Goal: Task Accomplishment & Management: Manage account settings

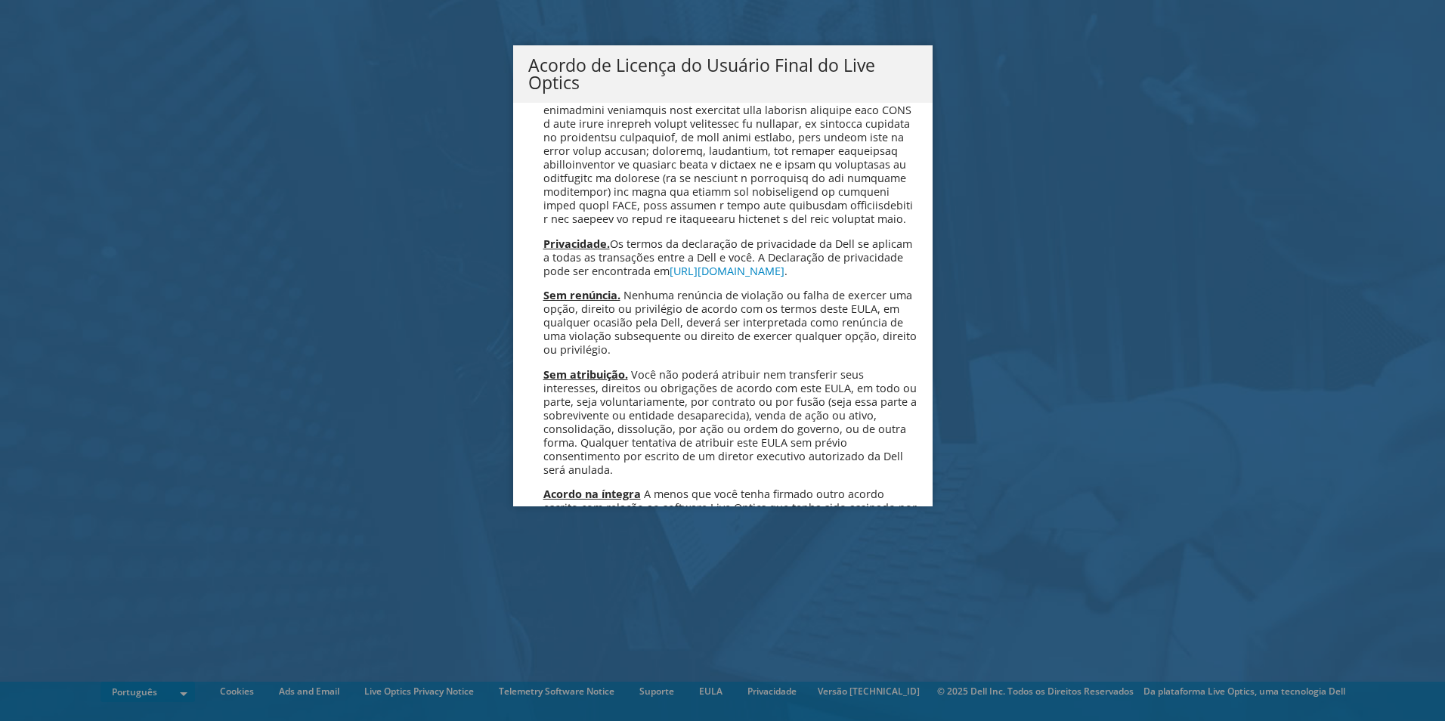
scroll to position [6043, 0]
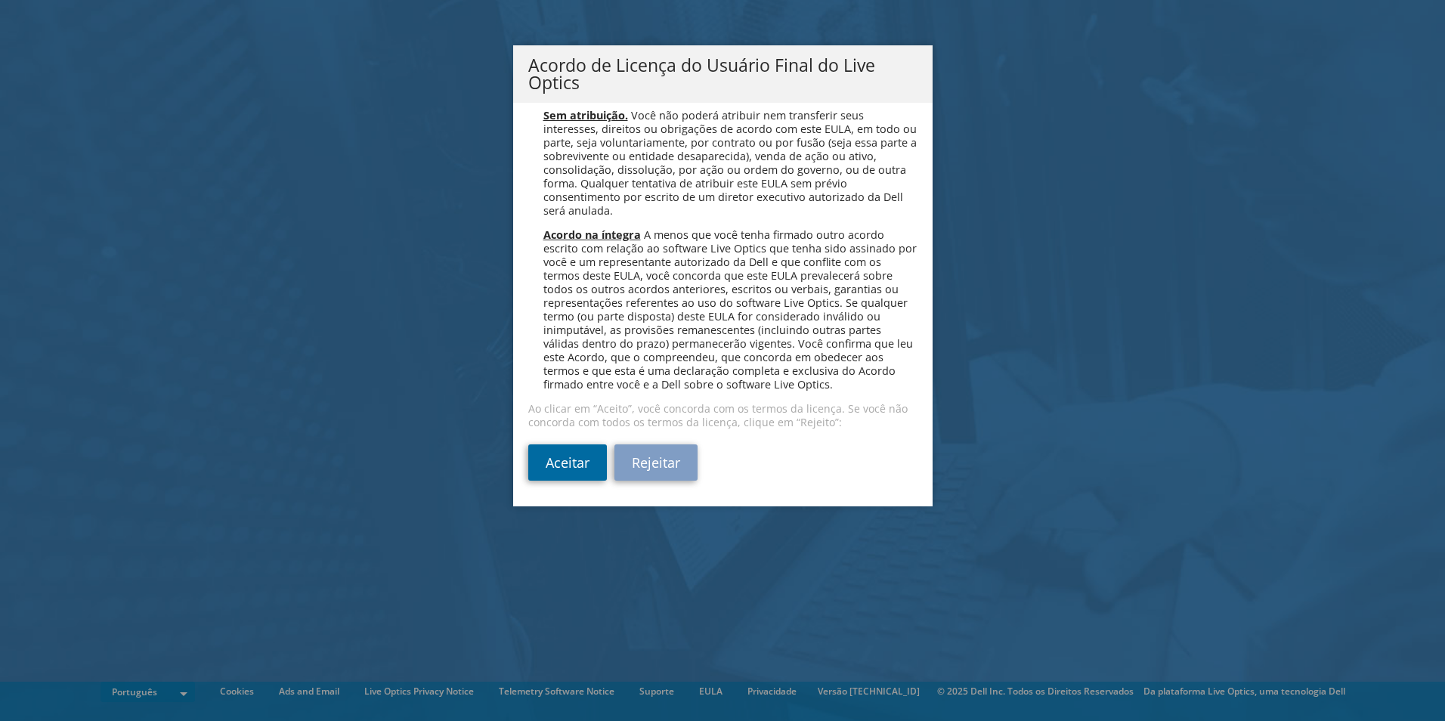
click at [581, 457] on link "Aceitar" at bounding box center [567, 462] width 79 height 36
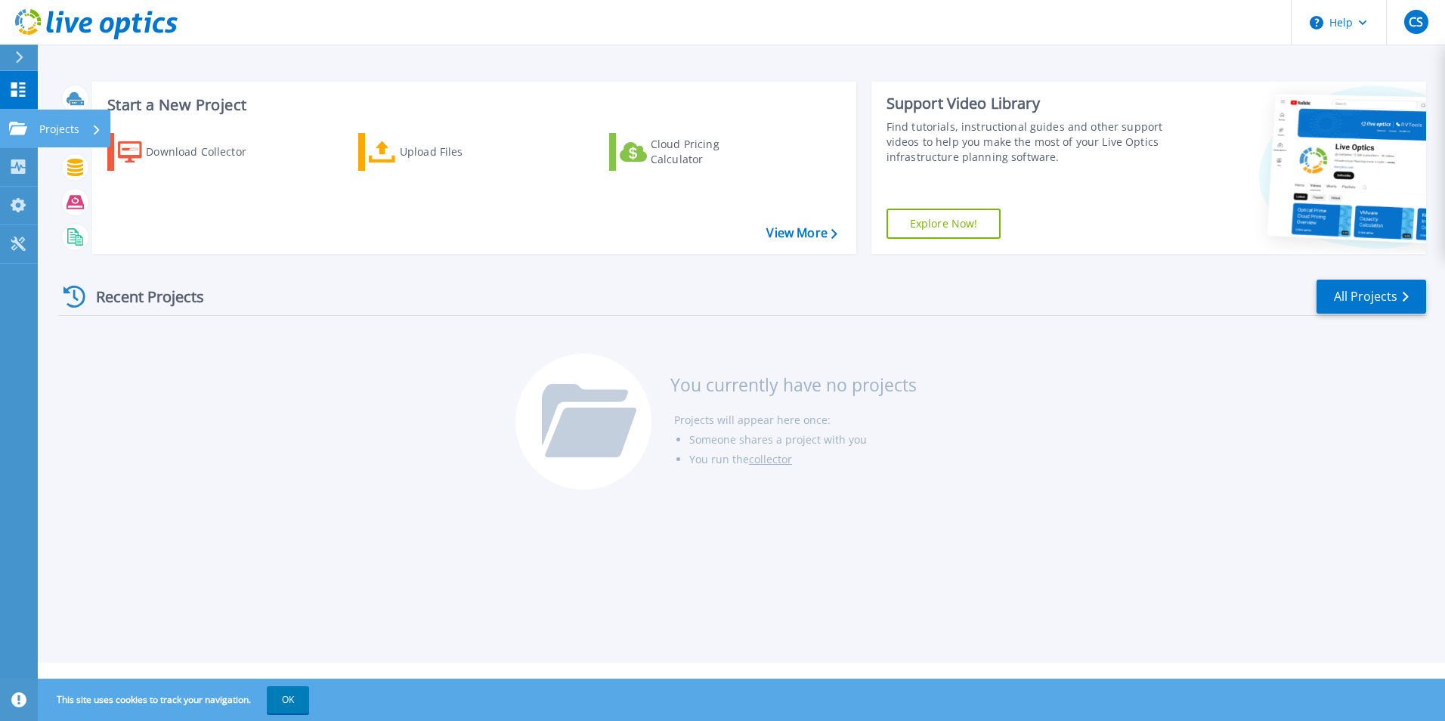
click at [10, 128] on icon at bounding box center [18, 128] width 18 height 13
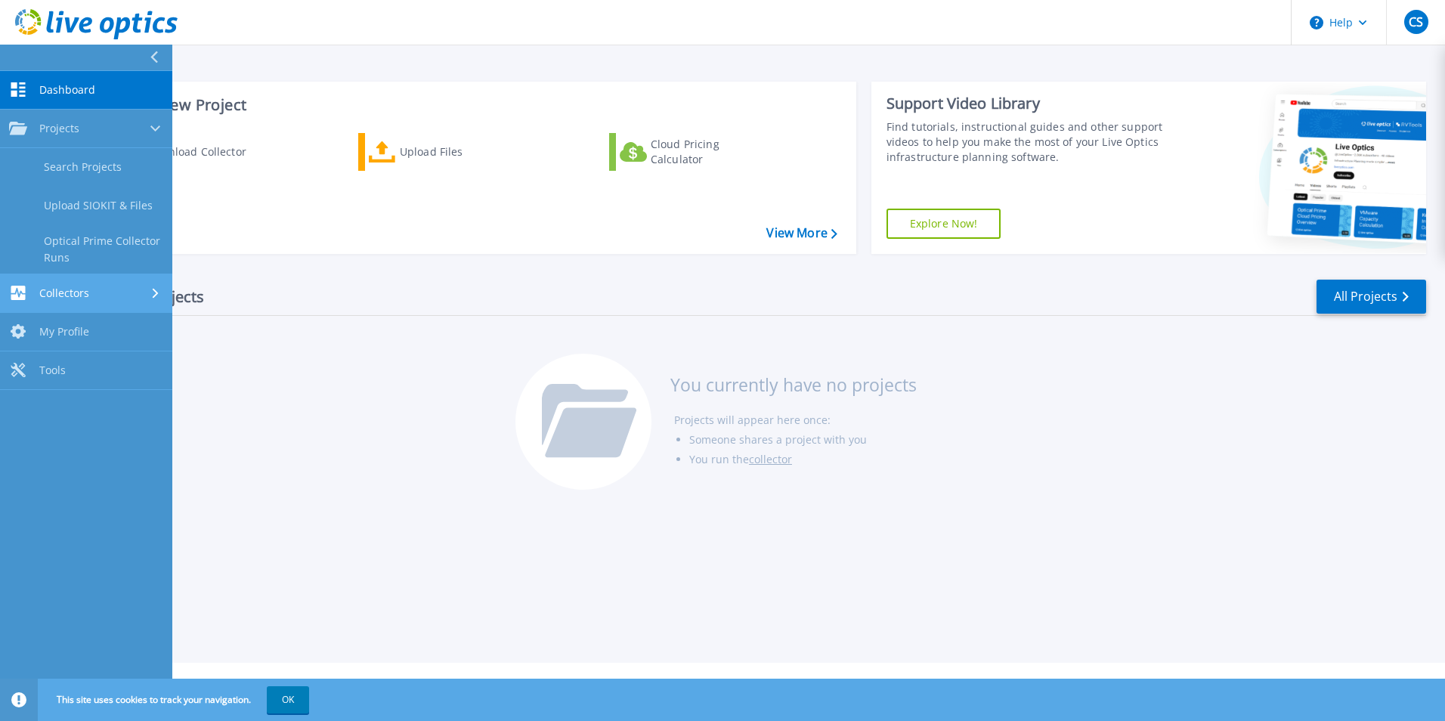
click at [69, 291] on span "Collectors" at bounding box center [64, 293] width 50 height 14
click at [67, 279] on span "My Profile" at bounding box center [64, 284] width 50 height 14
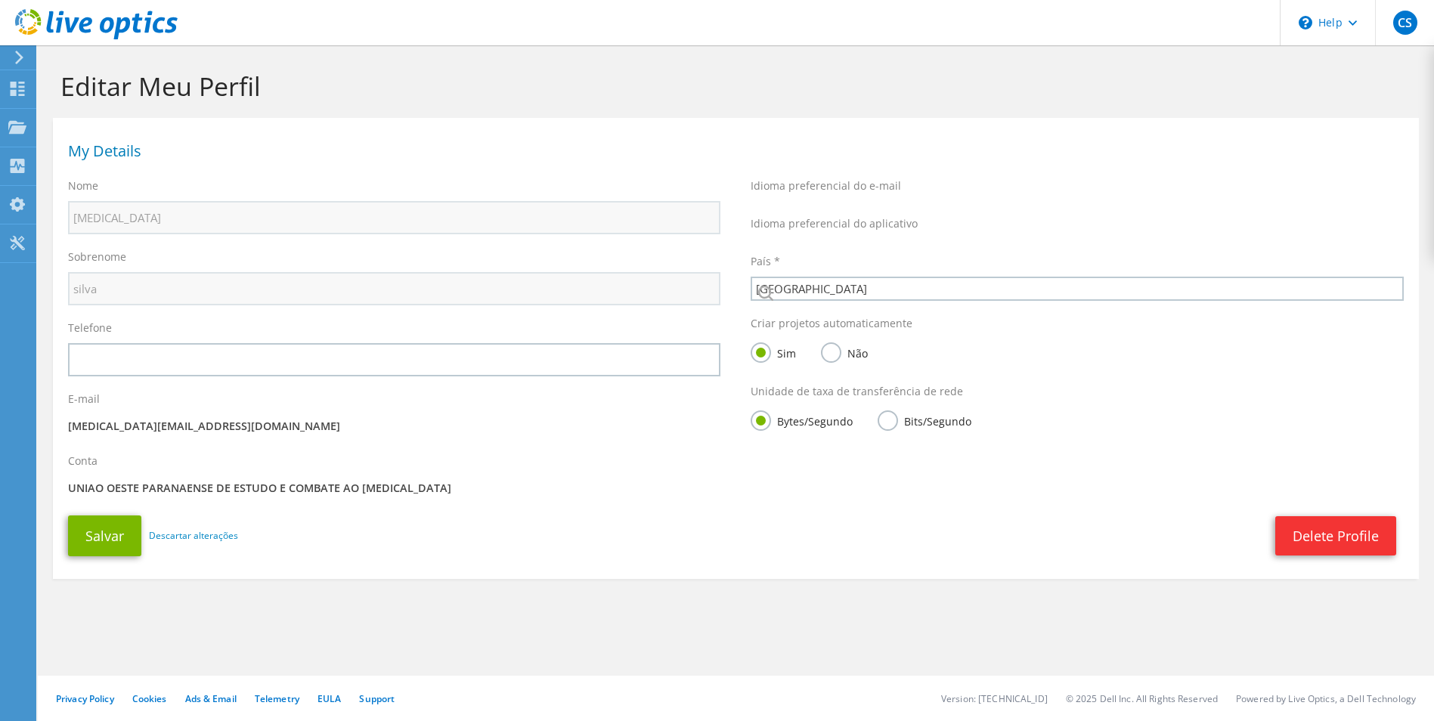
select select "30"
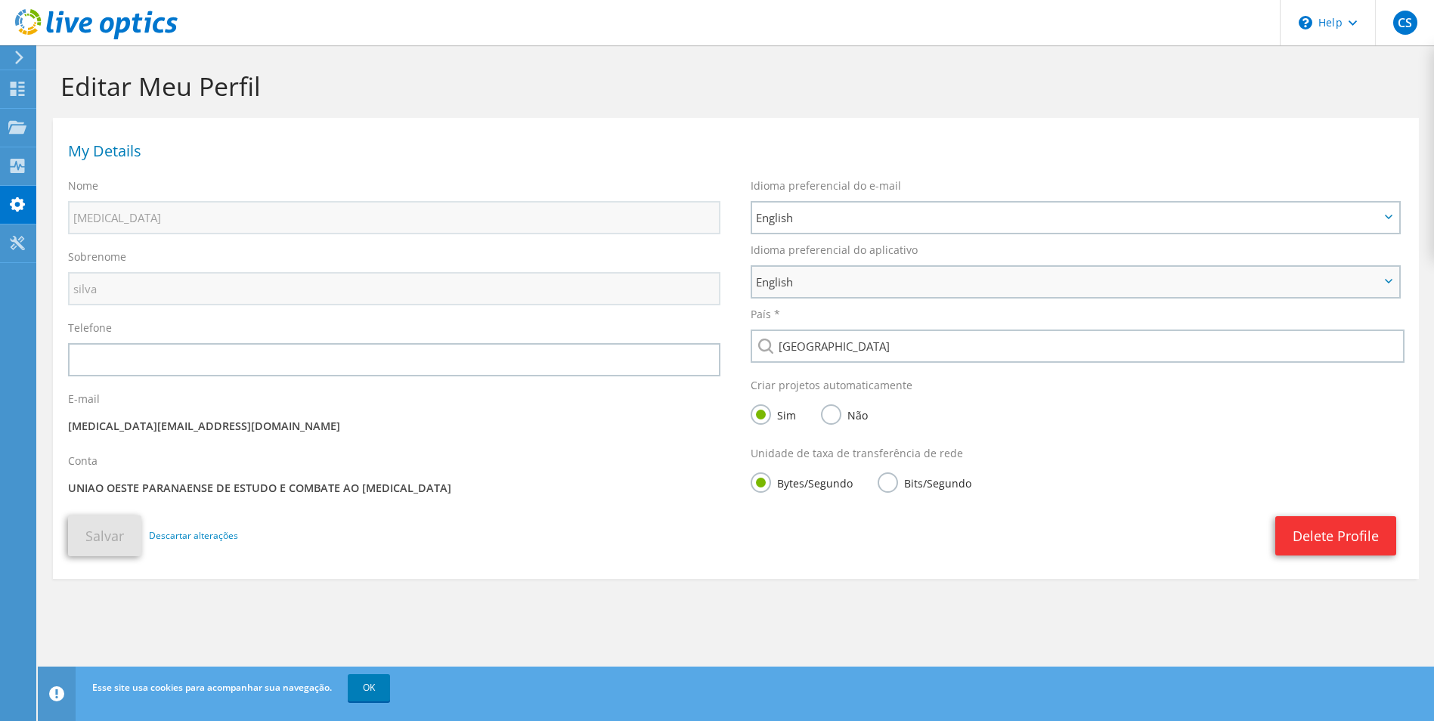
click at [1105, 283] on span "English" at bounding box center [1068, 282] width 624 height 18
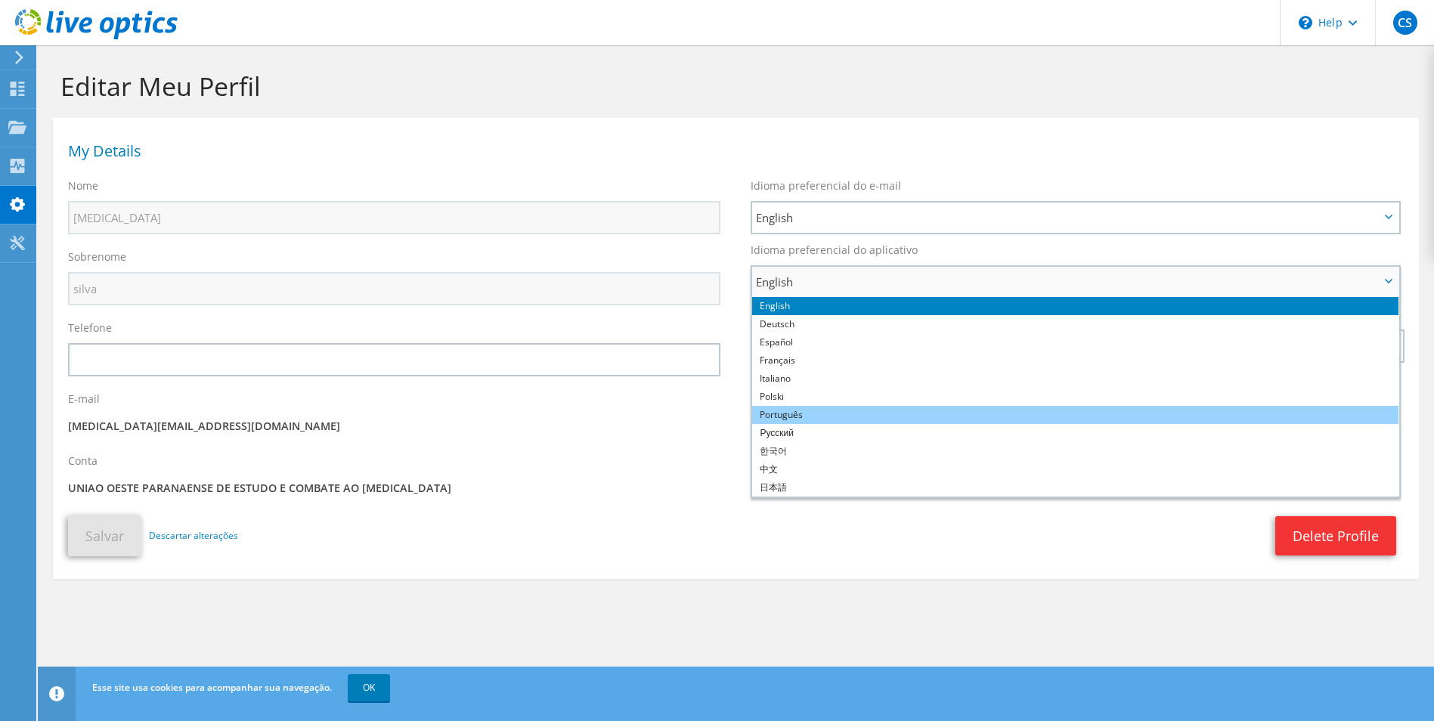
click at [850, 415] on li "Português" at bounding box center [1075, 415] width 646 height 18
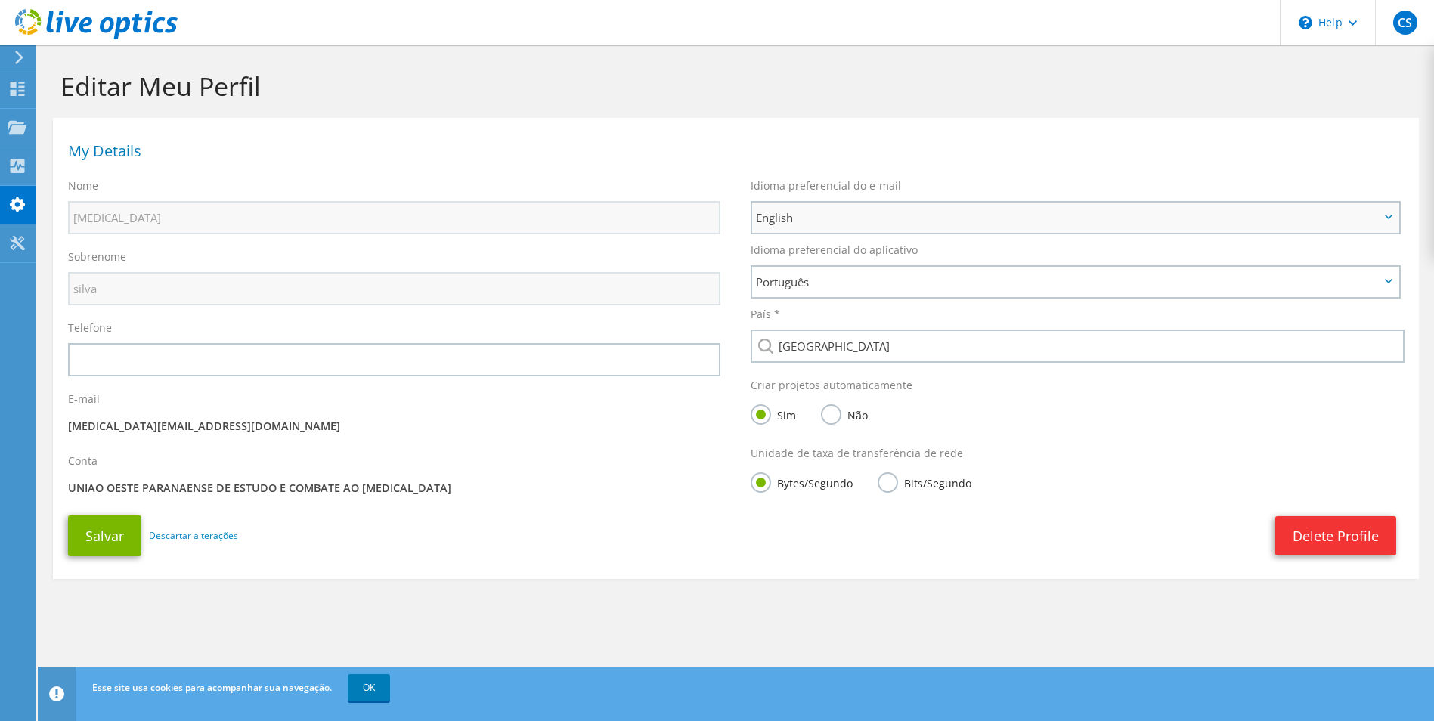
click at [980, 229] on span "English" at bounding box center [1075, 218] width 646 height 30
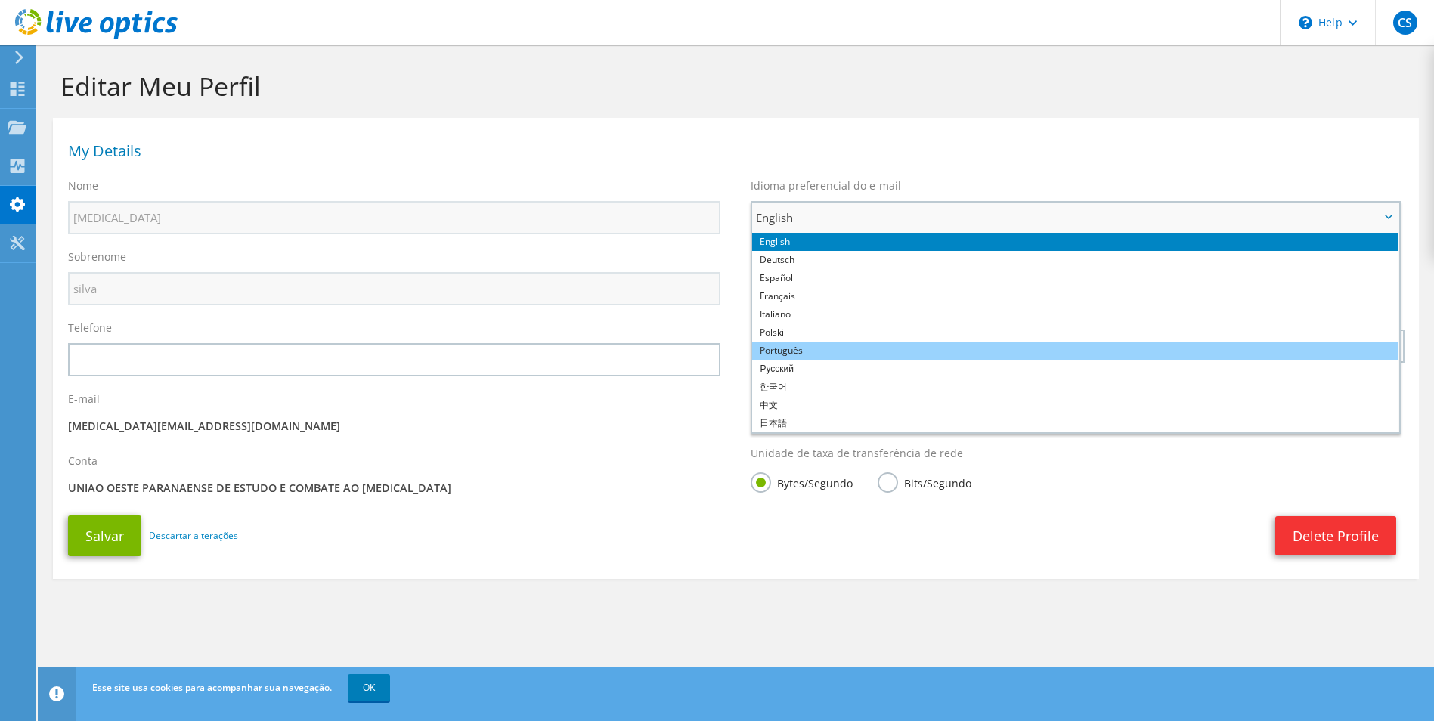
click at [812, 350] on li "Português" at bounding box center [1075, 351] width 646 height 18
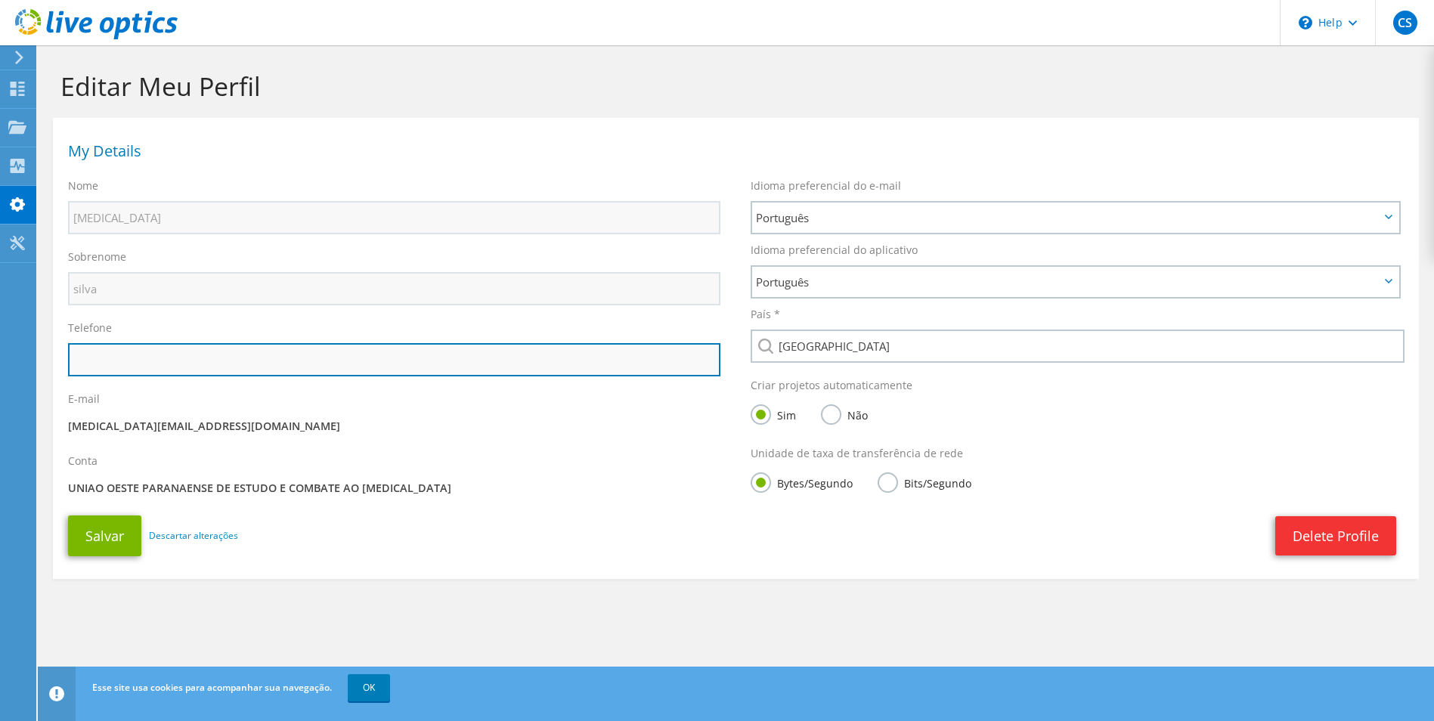
click at [153, 355] on input "text" at bounding box center [394, 359] width 652 height 33
type input "+554521017000"
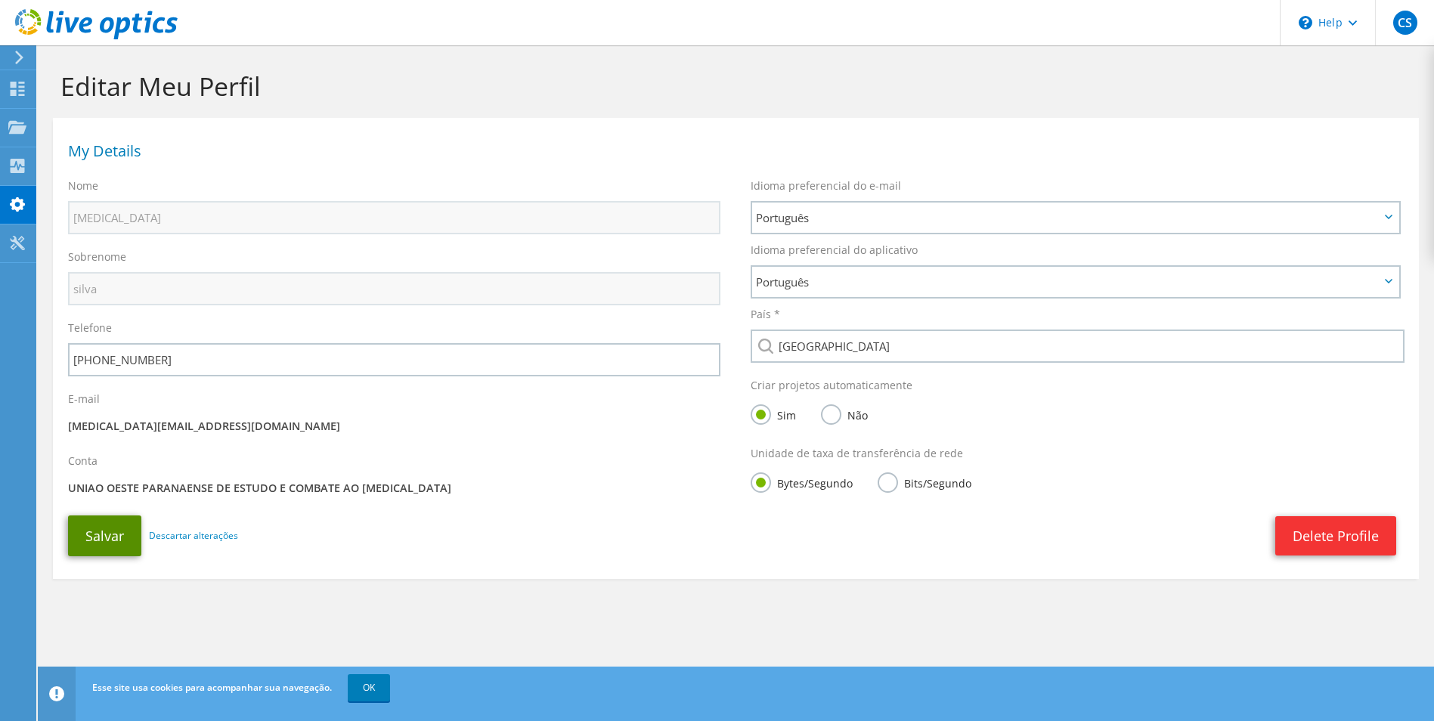
click at [119, 536] on button "Salvar" at bounding box center [104, 536] width 73 height 41
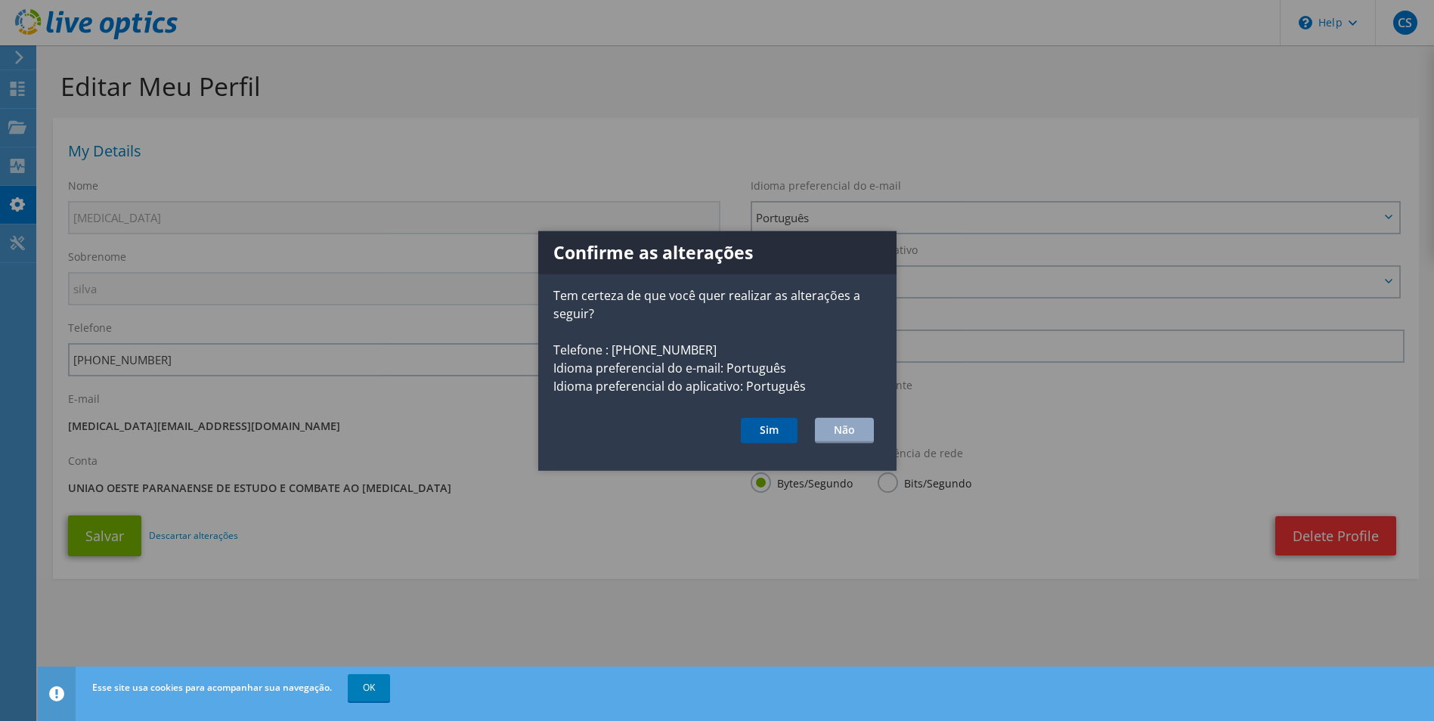
click at [775, 421] on button "Sim" at bounding box center [769, 431] width 57 height 26
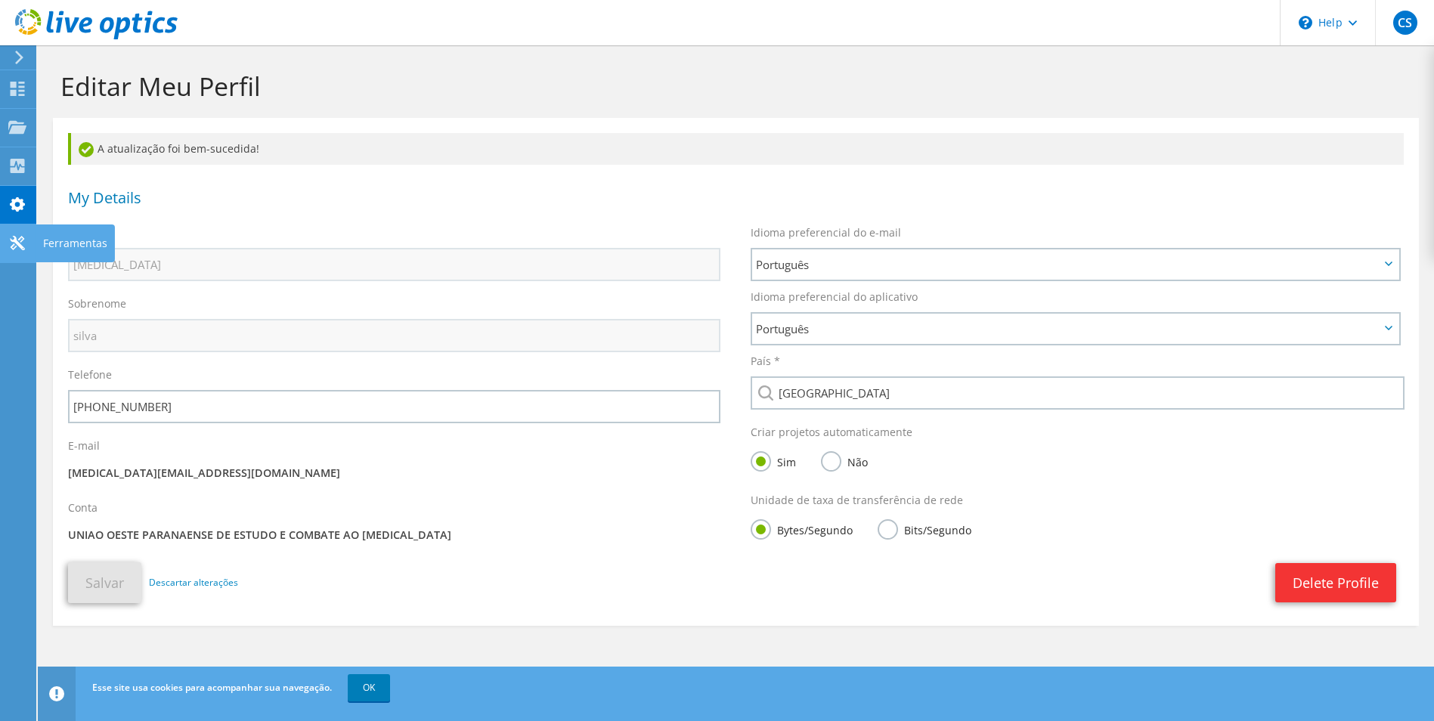
click at [20, 237] on icon at bounding box center [17, 243] width 18 height 14
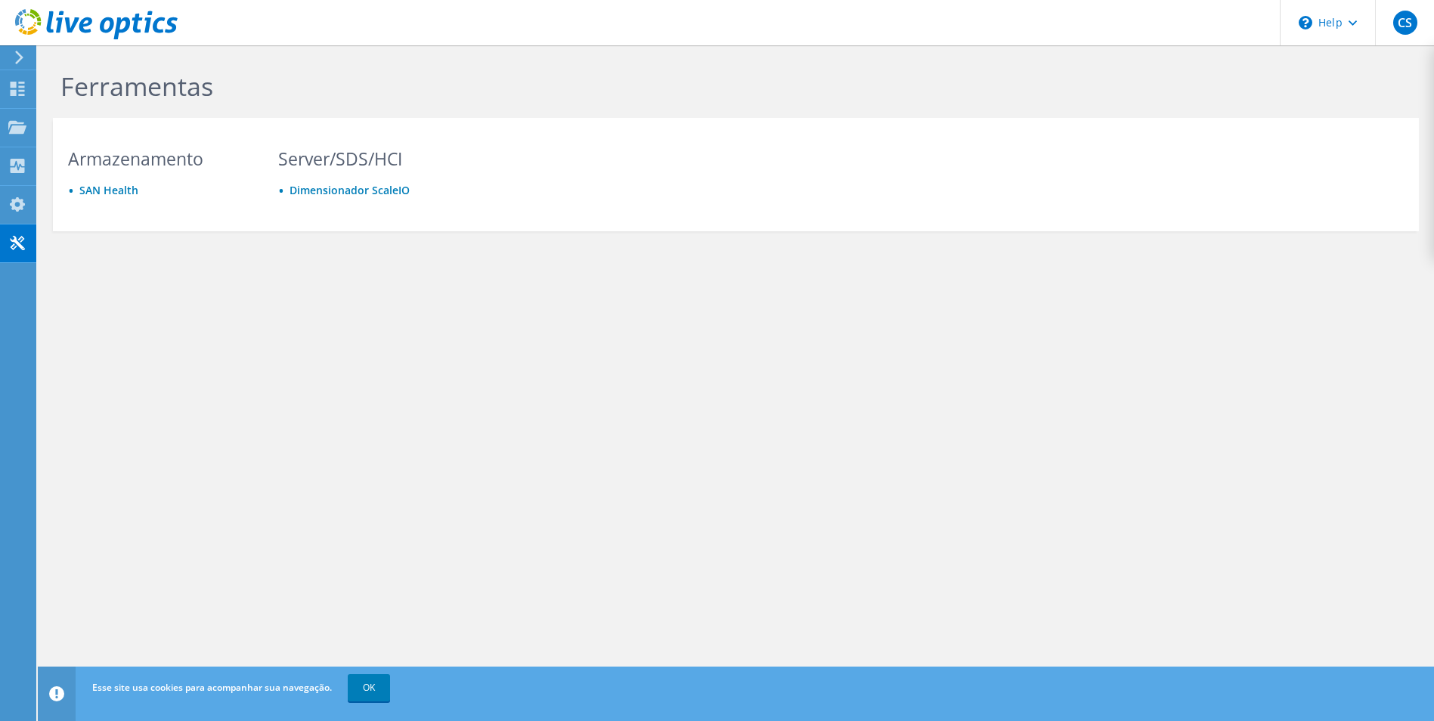
click at [17, 61] on icon at bounding box center [19, 58] width 11 height 14
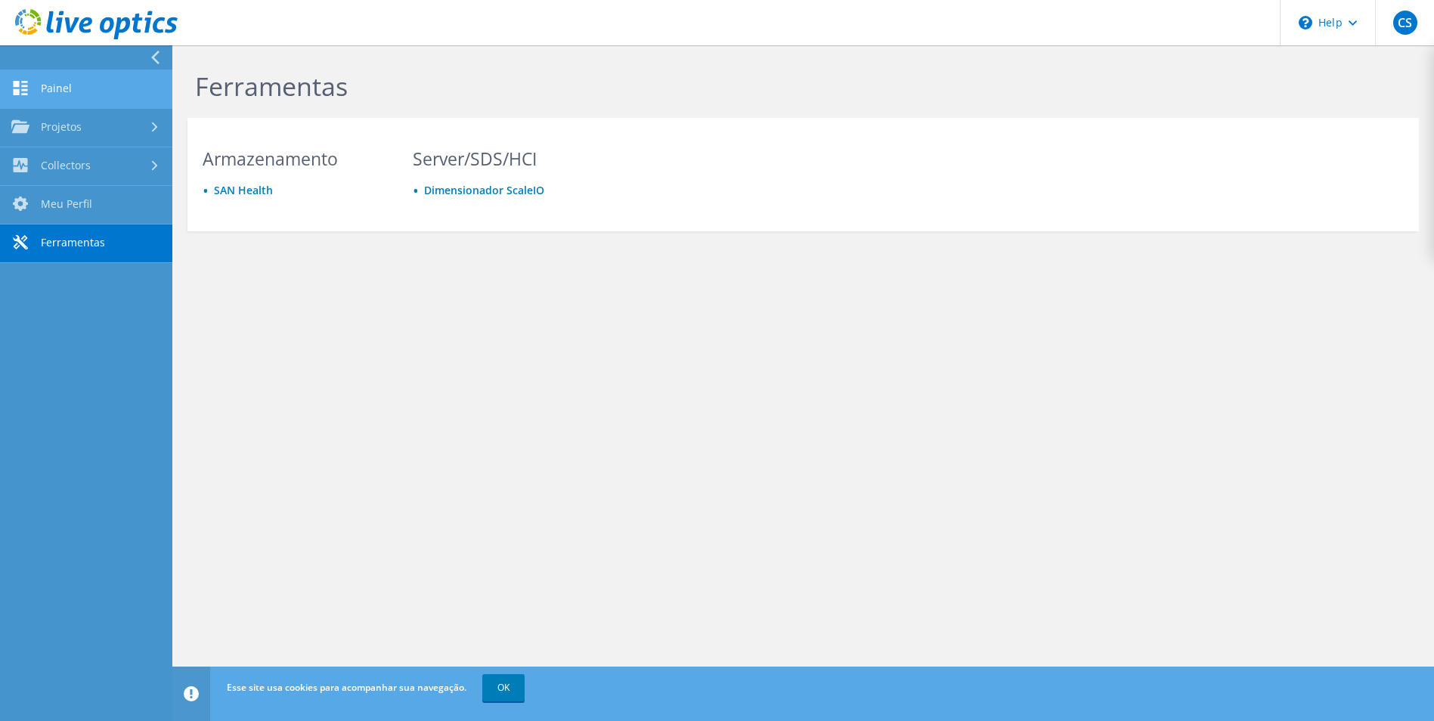
click at [45, 99] on link "Painel" at bounding box center [86, 89] width 172 height 39
